Goal: Check status: Check status

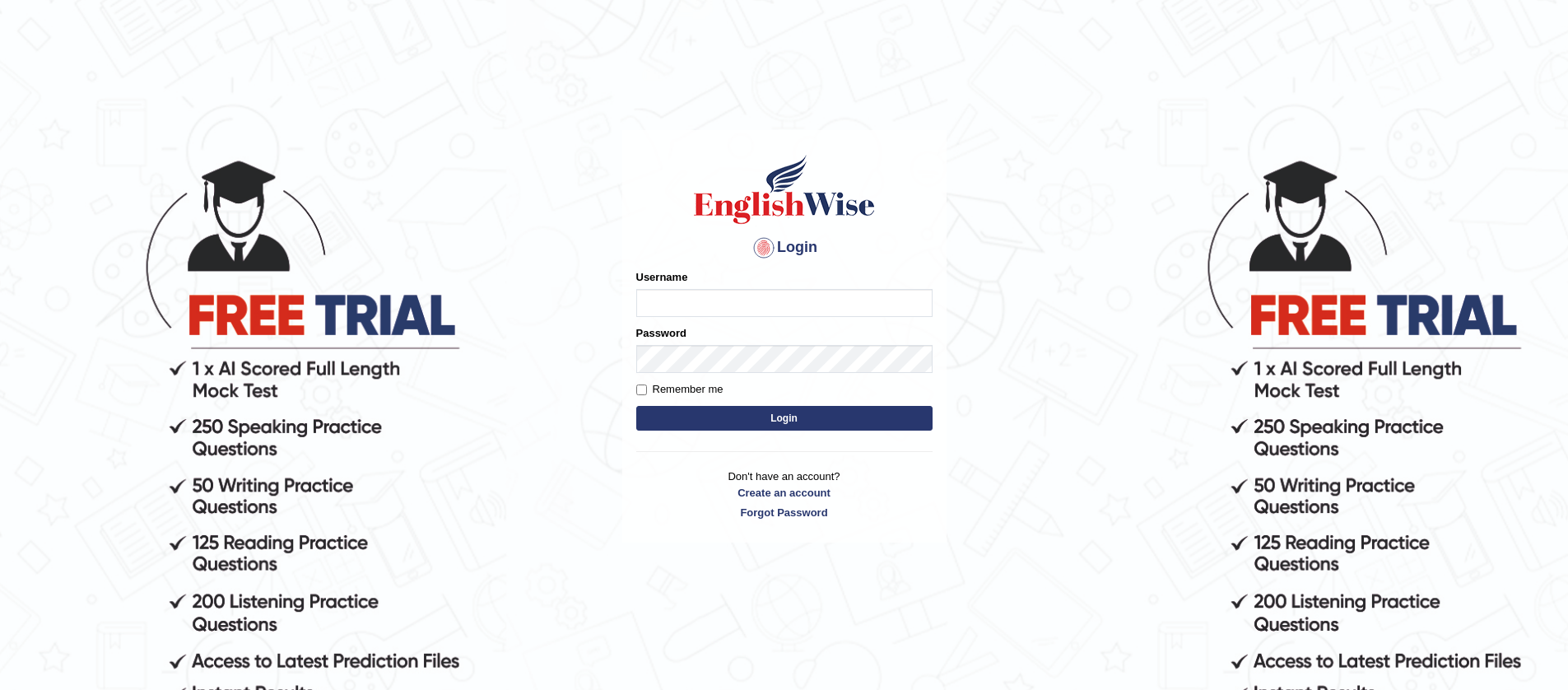
type input "jiwan_parramatta"
click at [637, 406] on button "Login" at bounding box center [784, 418] width 297 height 24
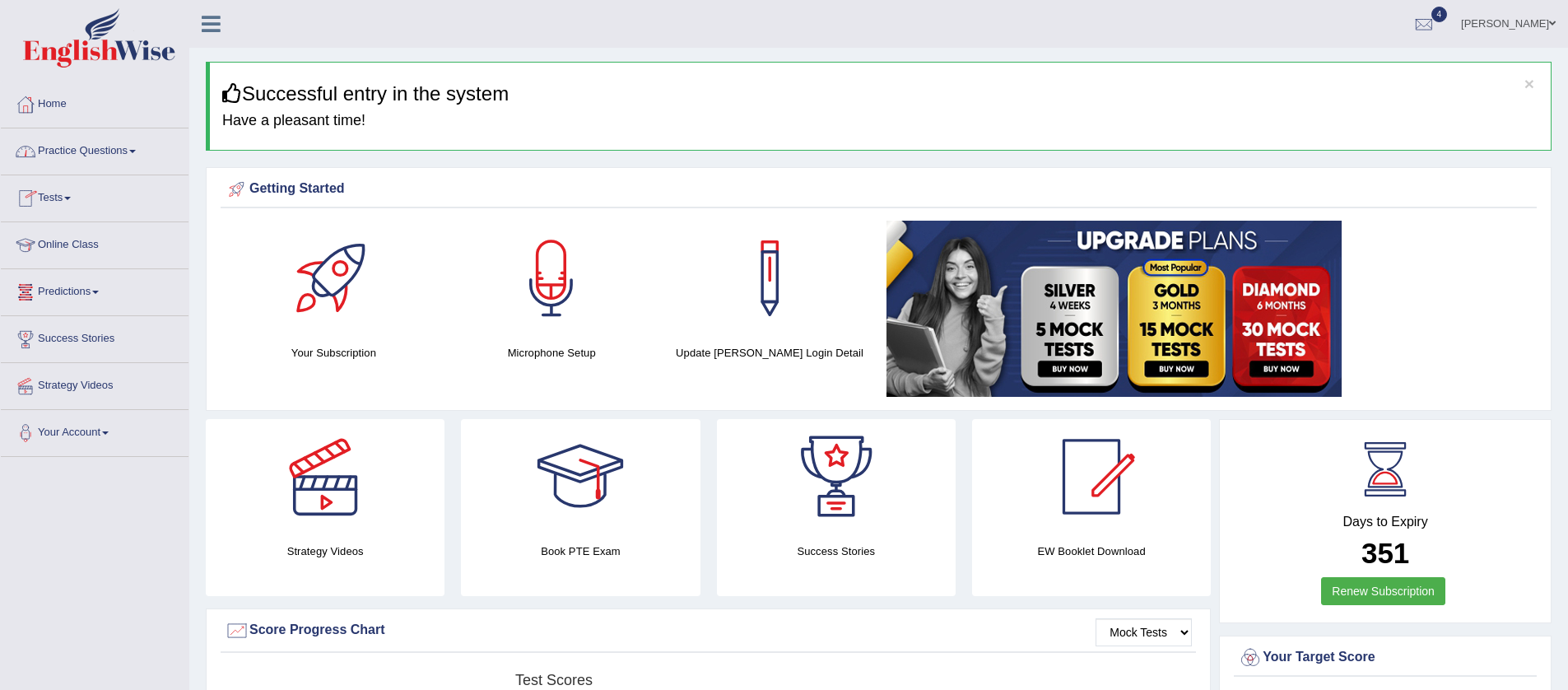
click at [75, 201] on link "Tests" at bounding box center [95, 196] width 188 height 41
click at [66, 298] on link "History" at bounding box center [107, 294] width 154 height 30
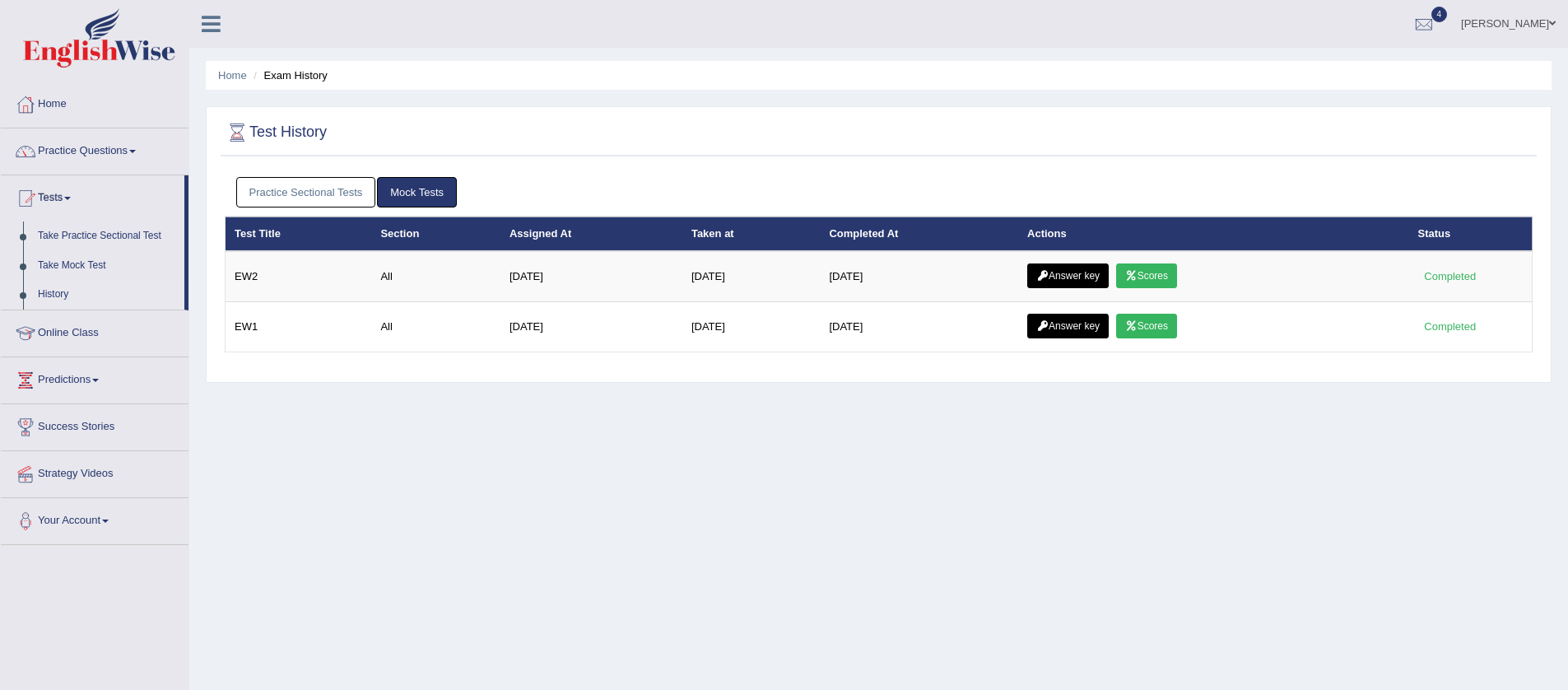
click at [390, 198] on link "Mock Tests" at bounding box center [417, 192] width 80 height 31
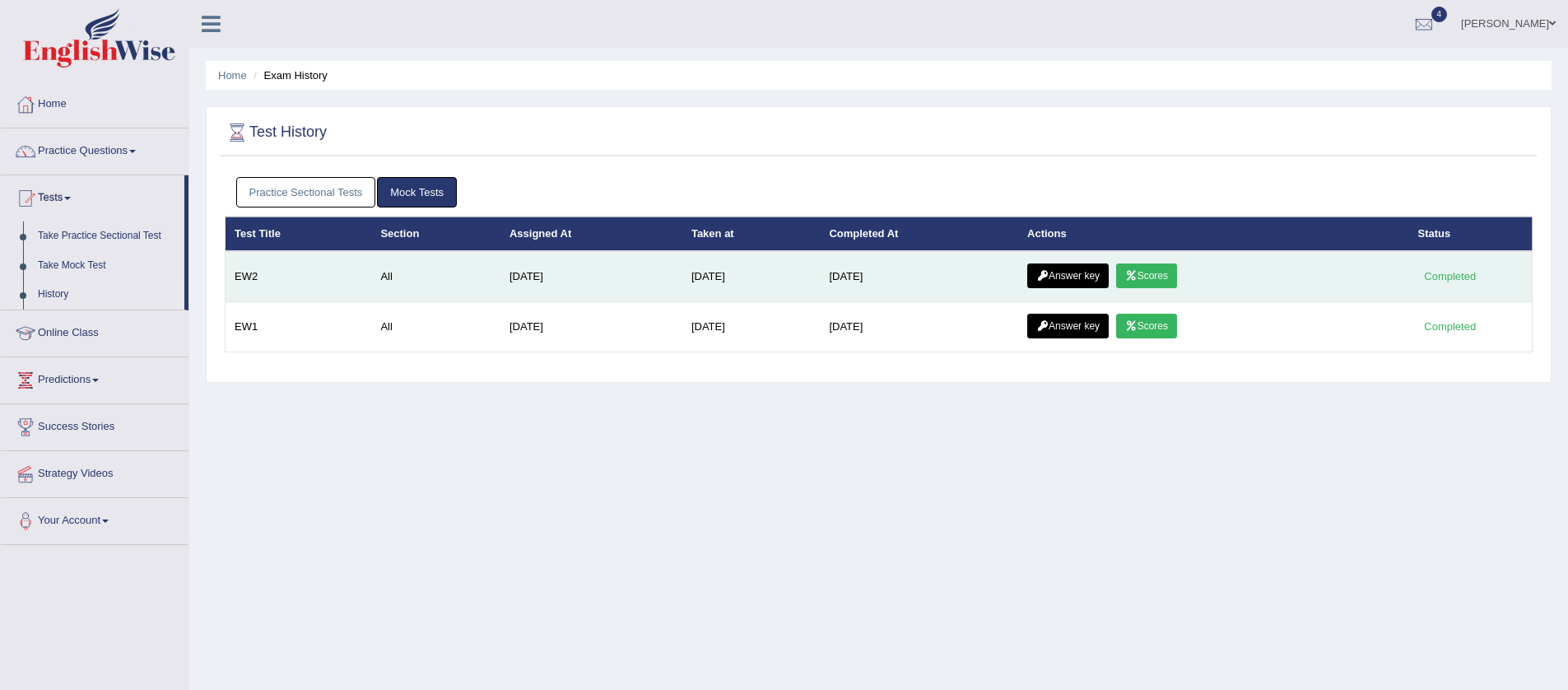
click at [1154, 281] on link "Scores" at bounding box center [1147, 275] width 61 height 24
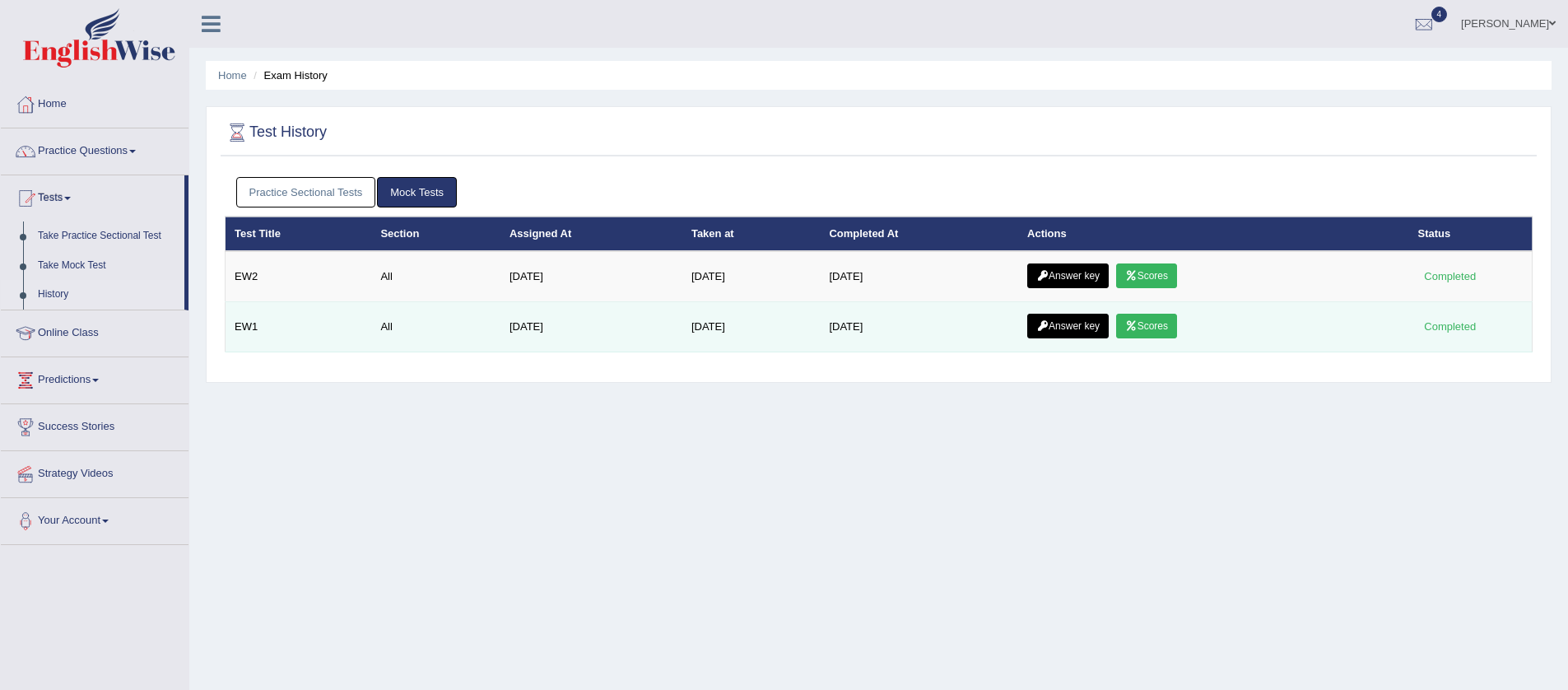
click at [1152, 330] on link "Scores" at bounding box center [1147, 326] width 61 height 24
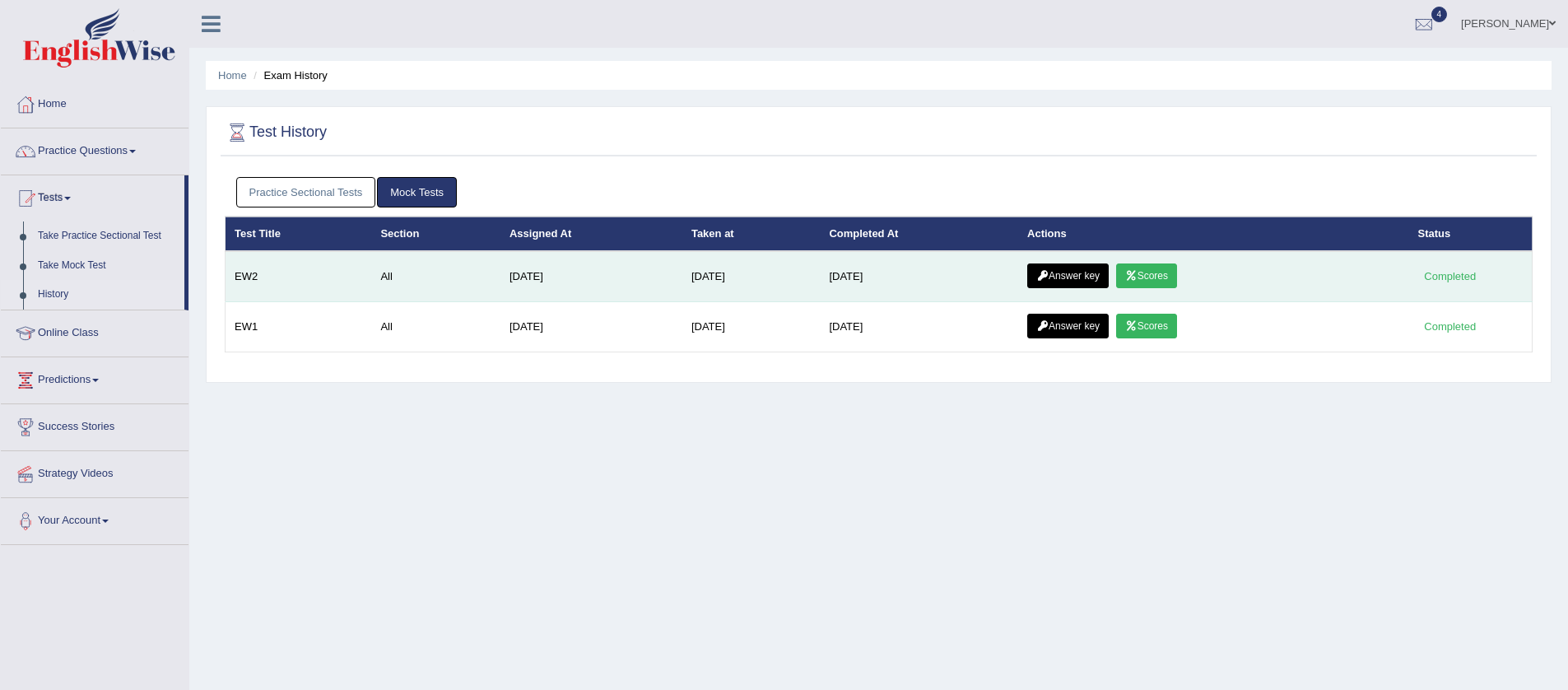
click at [1163, 275] on link "Scores" at bounding box center [1147, 275] width 61 height 24
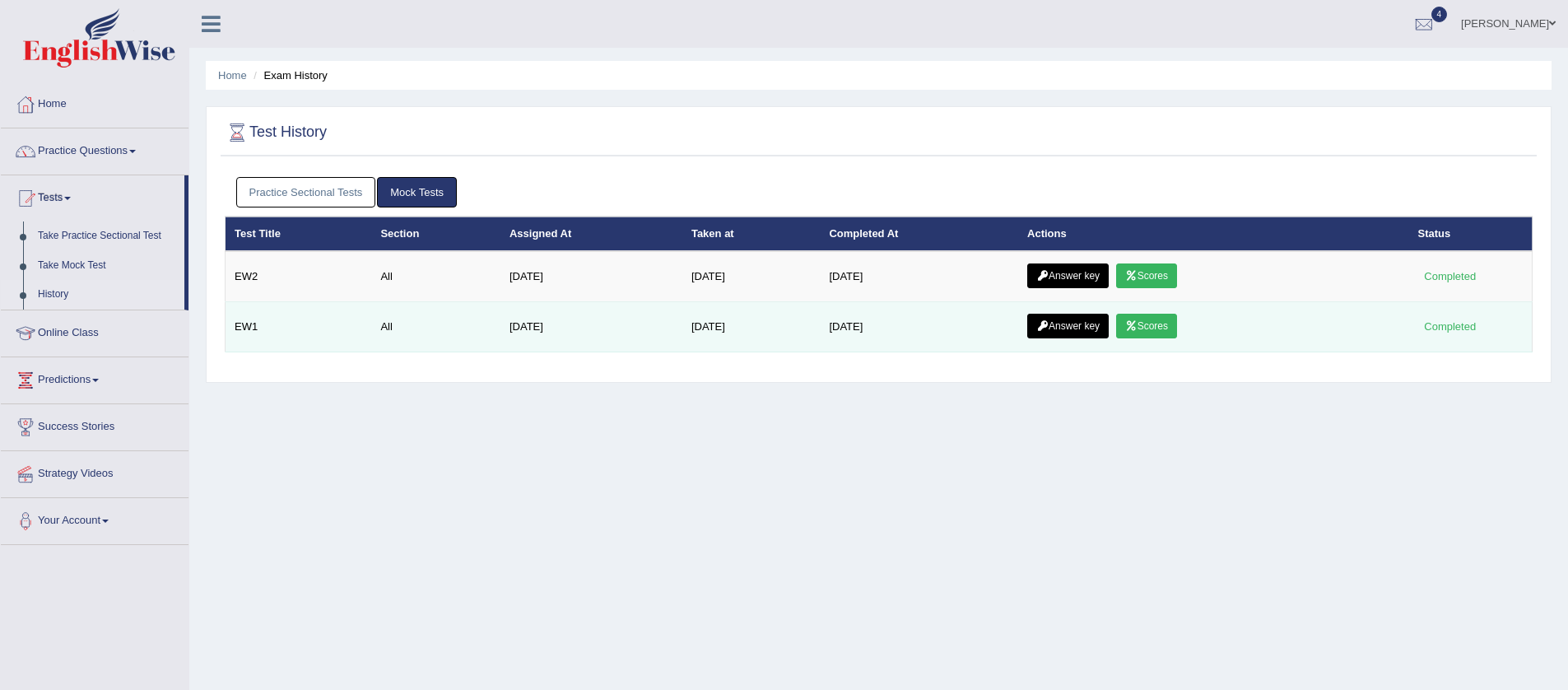
click at [1160, 325] on link "Scores" at bounding box center [1147, 326] width 61 height 24
click at [1150, 327] on link "Scores" at bounding box center [1147, 326] width 61 height 24
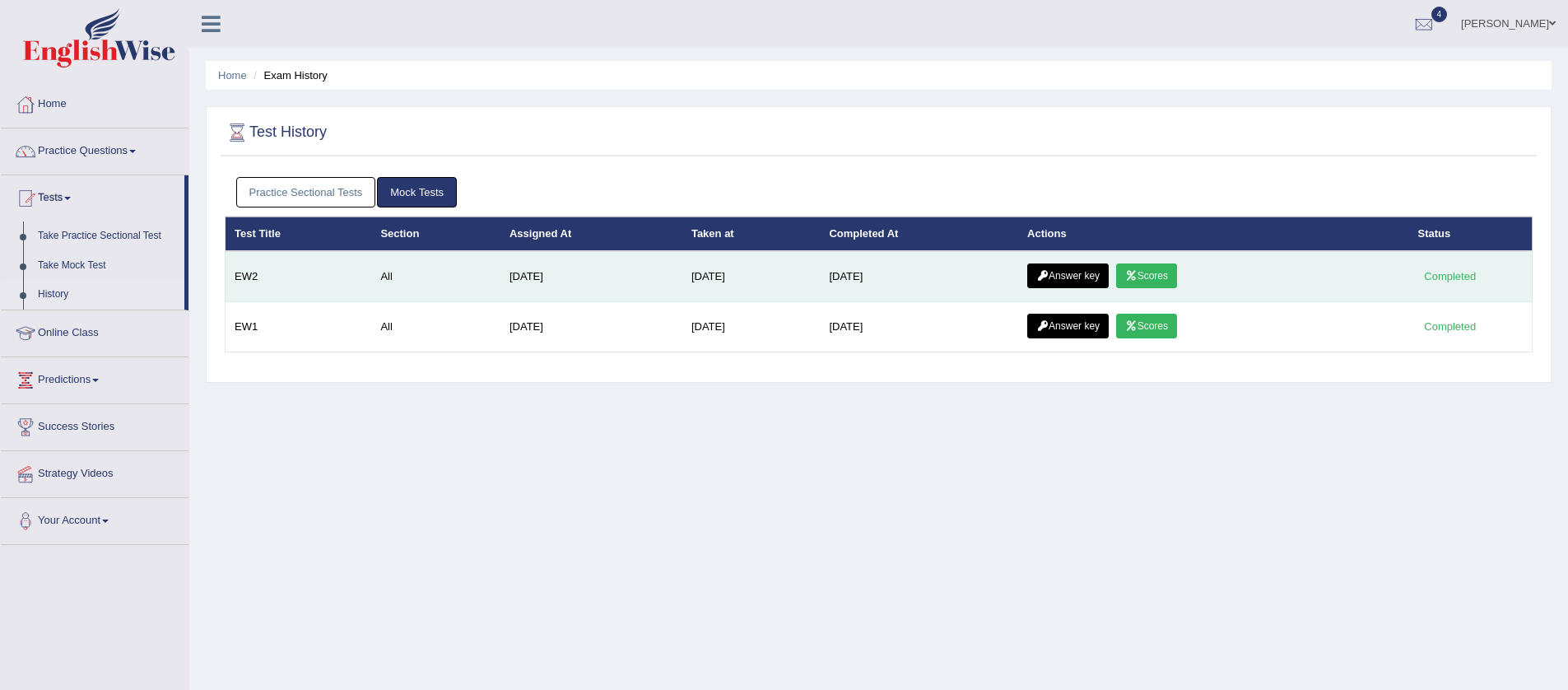
click at [1169, 272] on link "Scores" at bounding box center [1147, 275] width 61 height 24
